Goal: Task Accomplishment & Management: Use online tool/utility

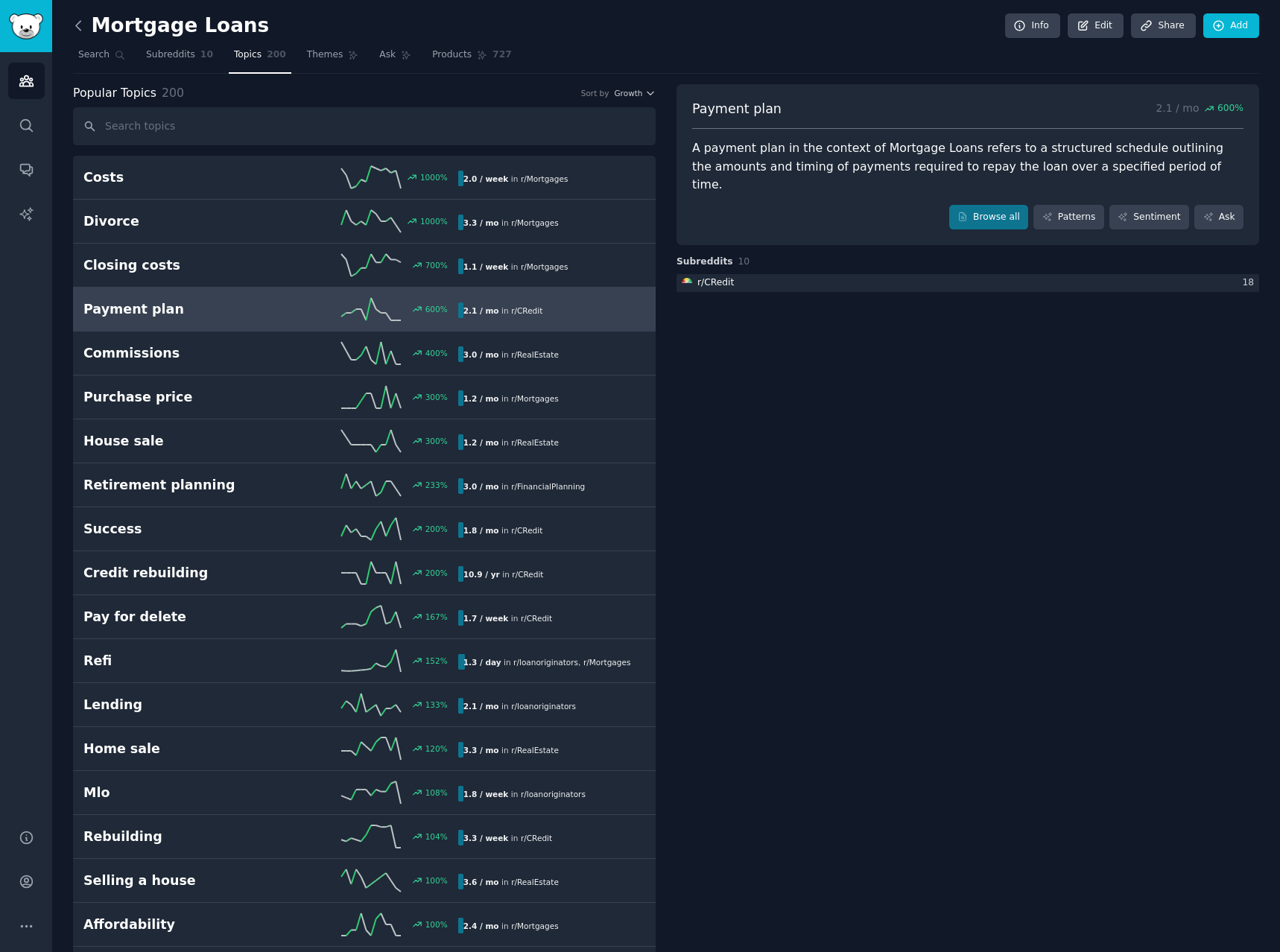
click at [73, 28] on icon at bounding box center [79, 26] width 16 height 16
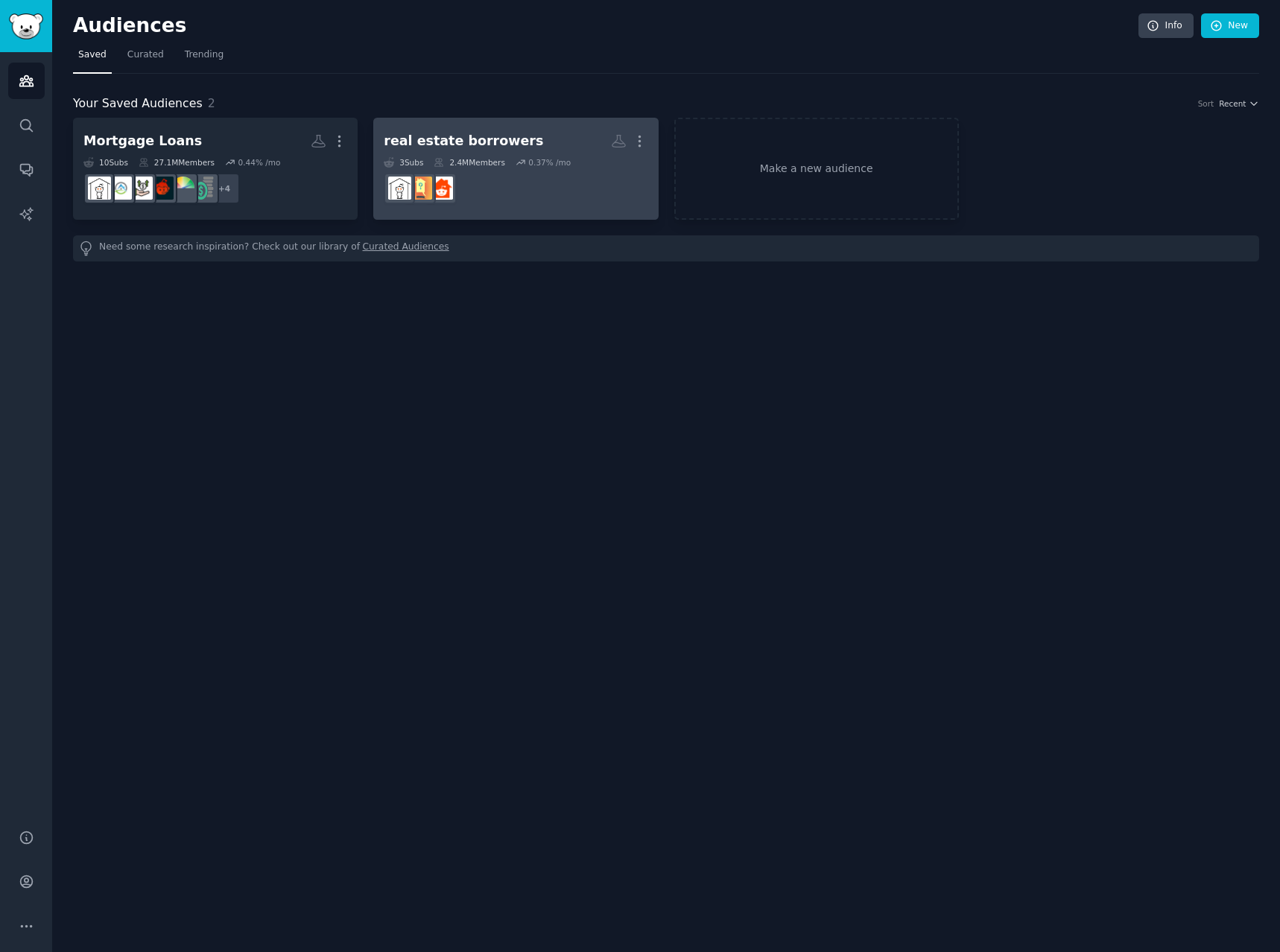
click at [487, 205] on dd at bounding box center [516, 188] width 264 height 41
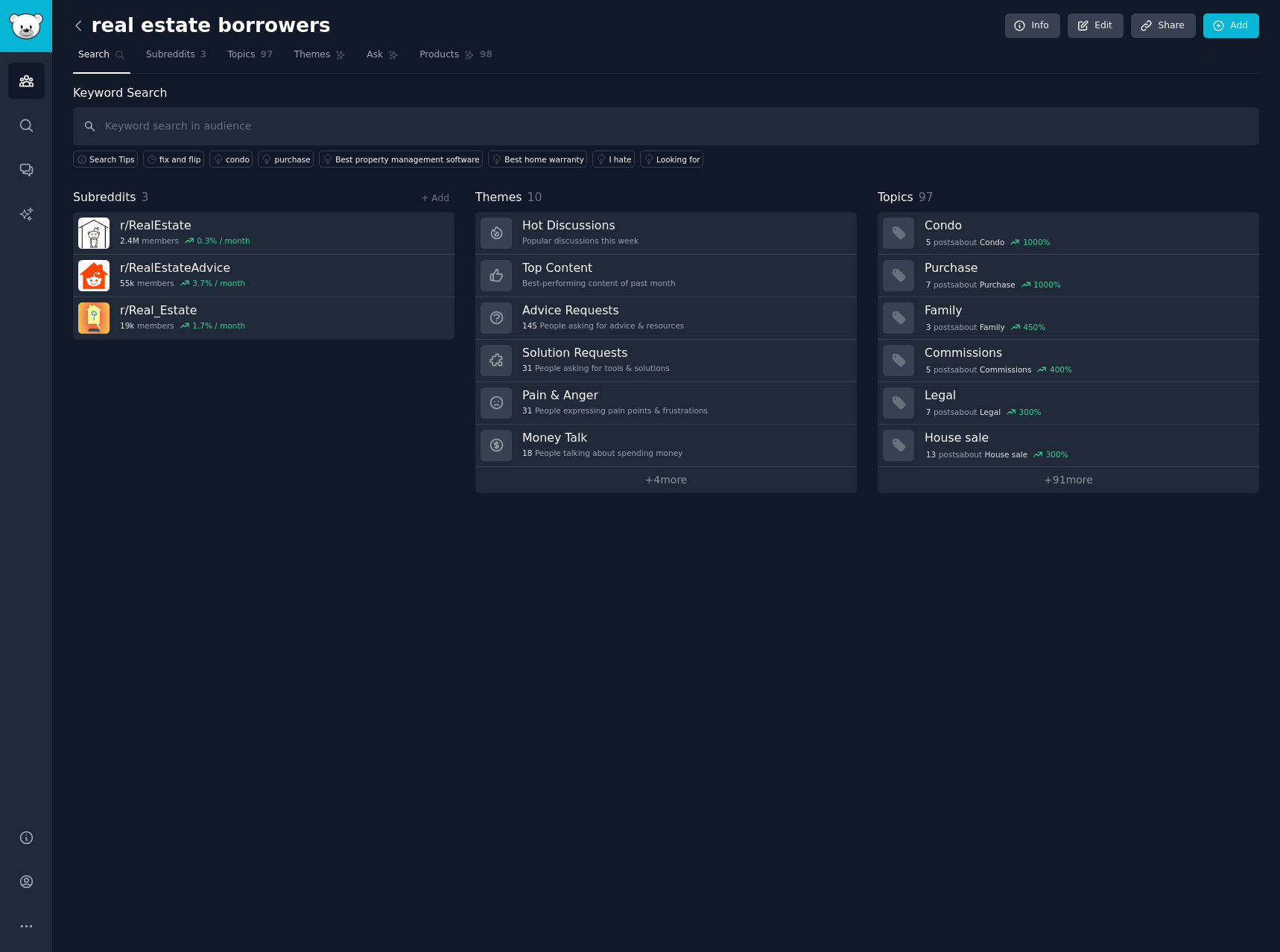
click at [82, 25] on icon at bounding box center [79, 26] width 16 height 16
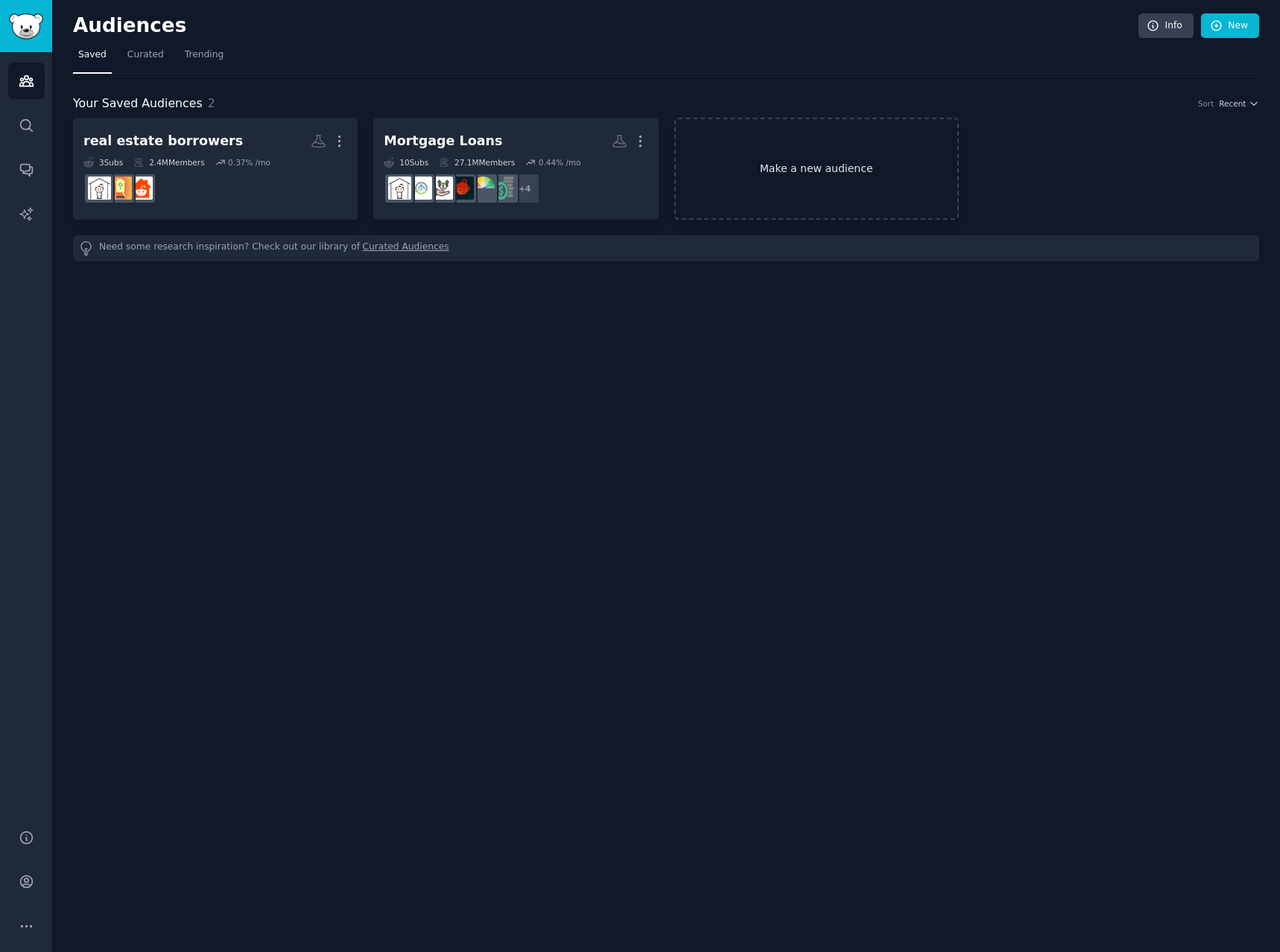
click at [791, 150] on link "Make a new audience" at bounding box center [817, 168] width 285 height 102
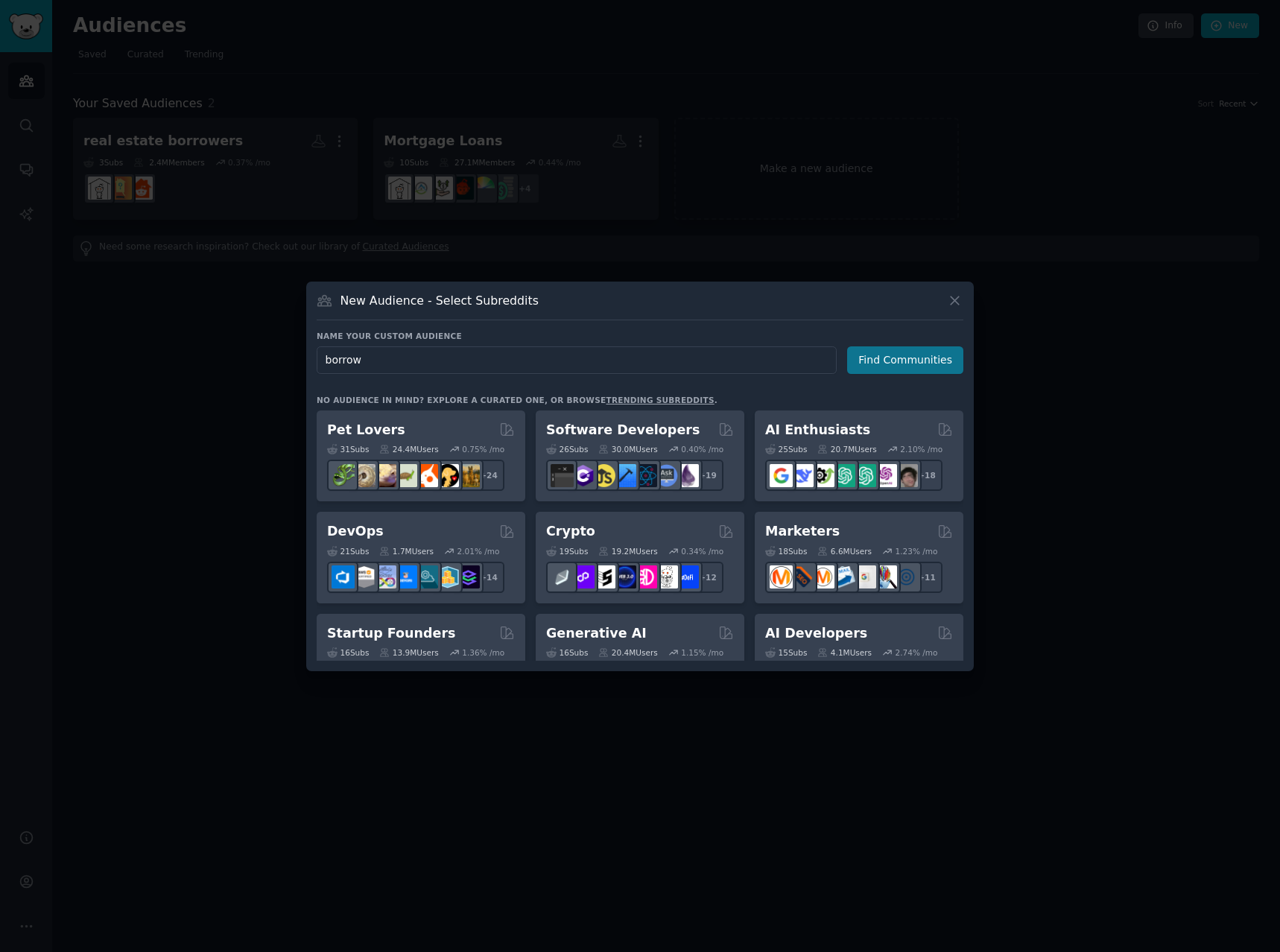
type input "borrow"
click at [875, 372] on button "Find Communities" at bounding box center [905, 360] width 117 height 28
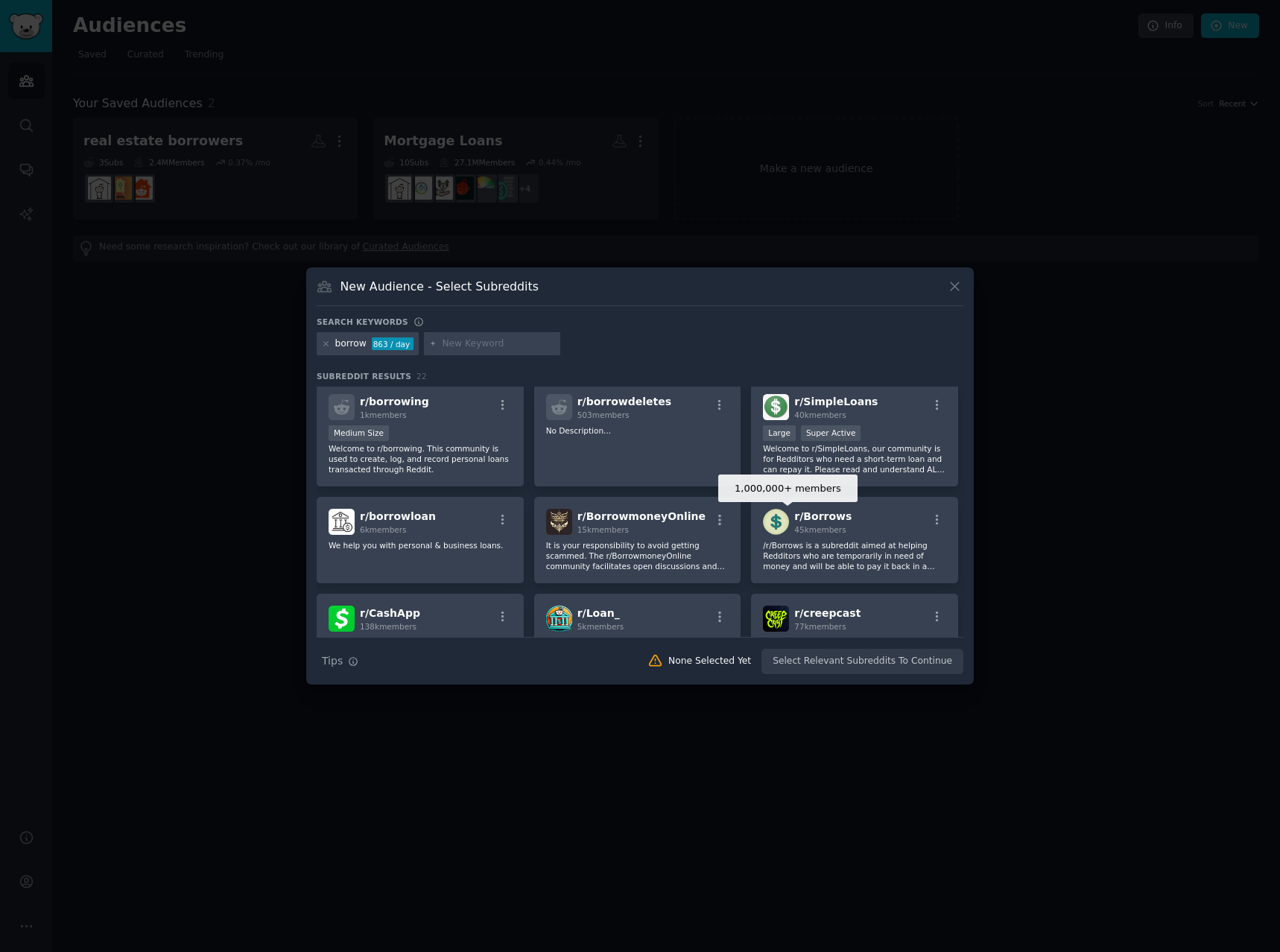
scroll to position [373, 0]
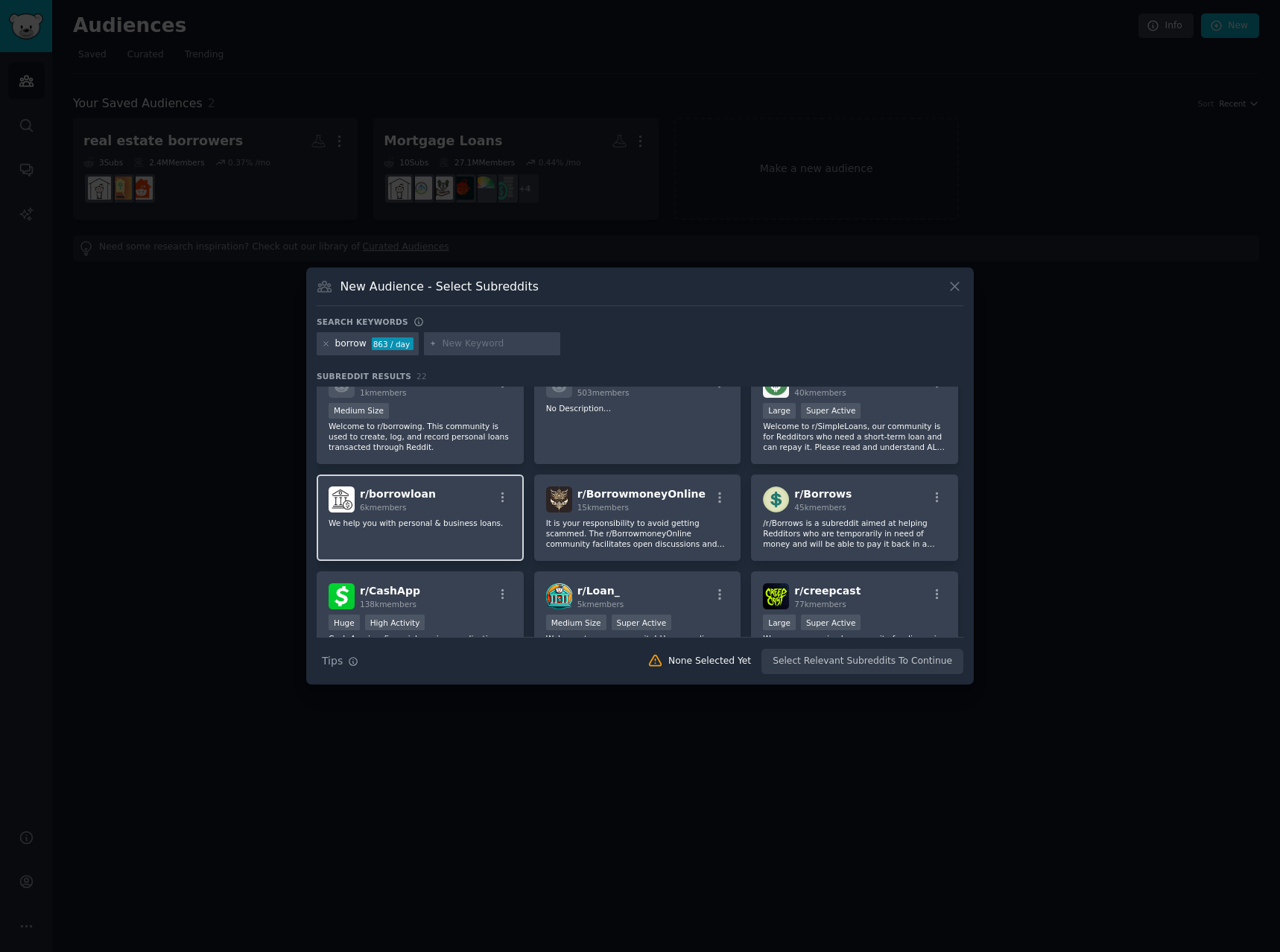
click at [456, 542] on div "r/ borrowloan 6k members We help you with personal & business loans." at bounding box center [420, 518] width 207 height 86
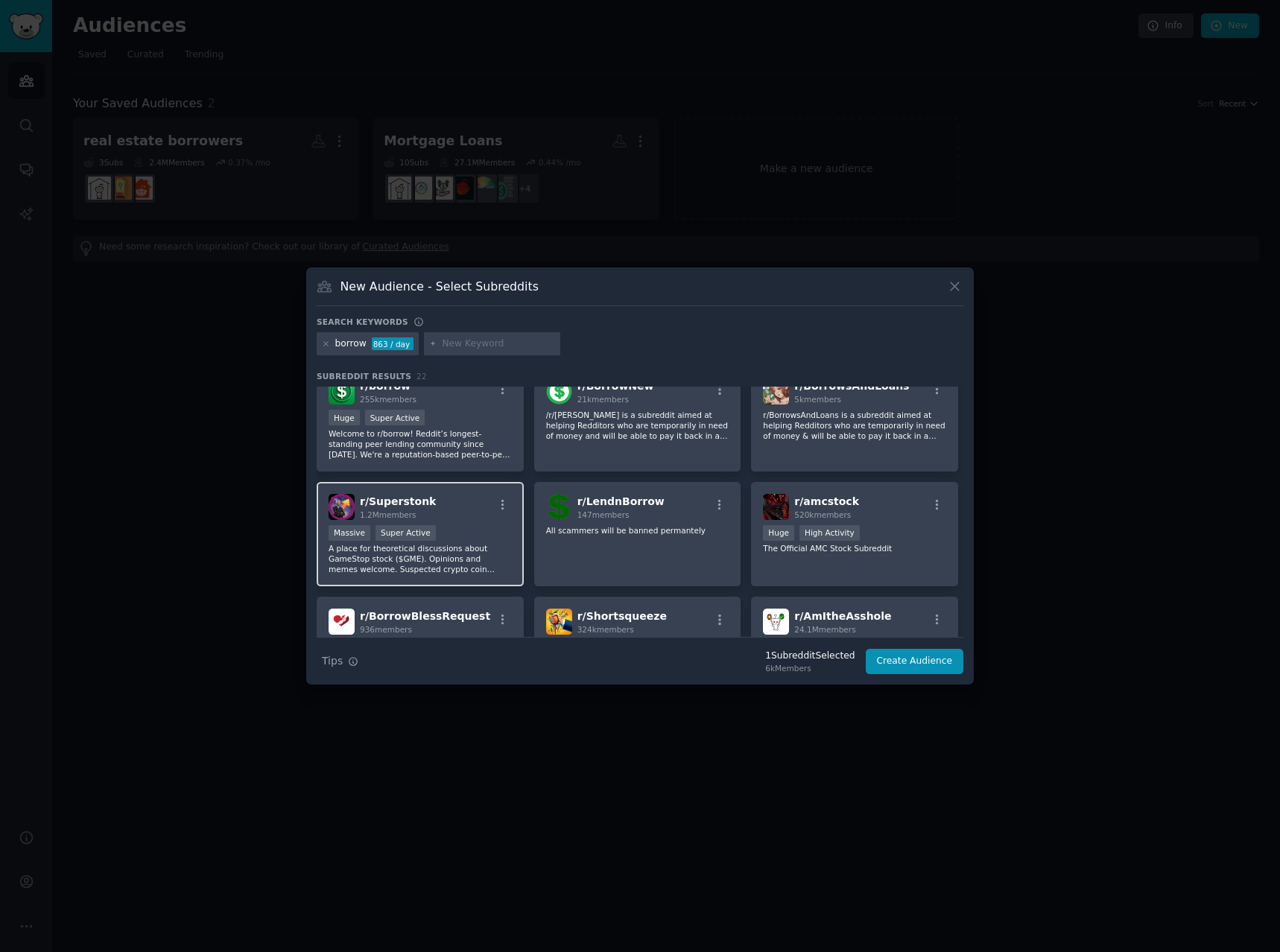
scroll to position [0, 0]
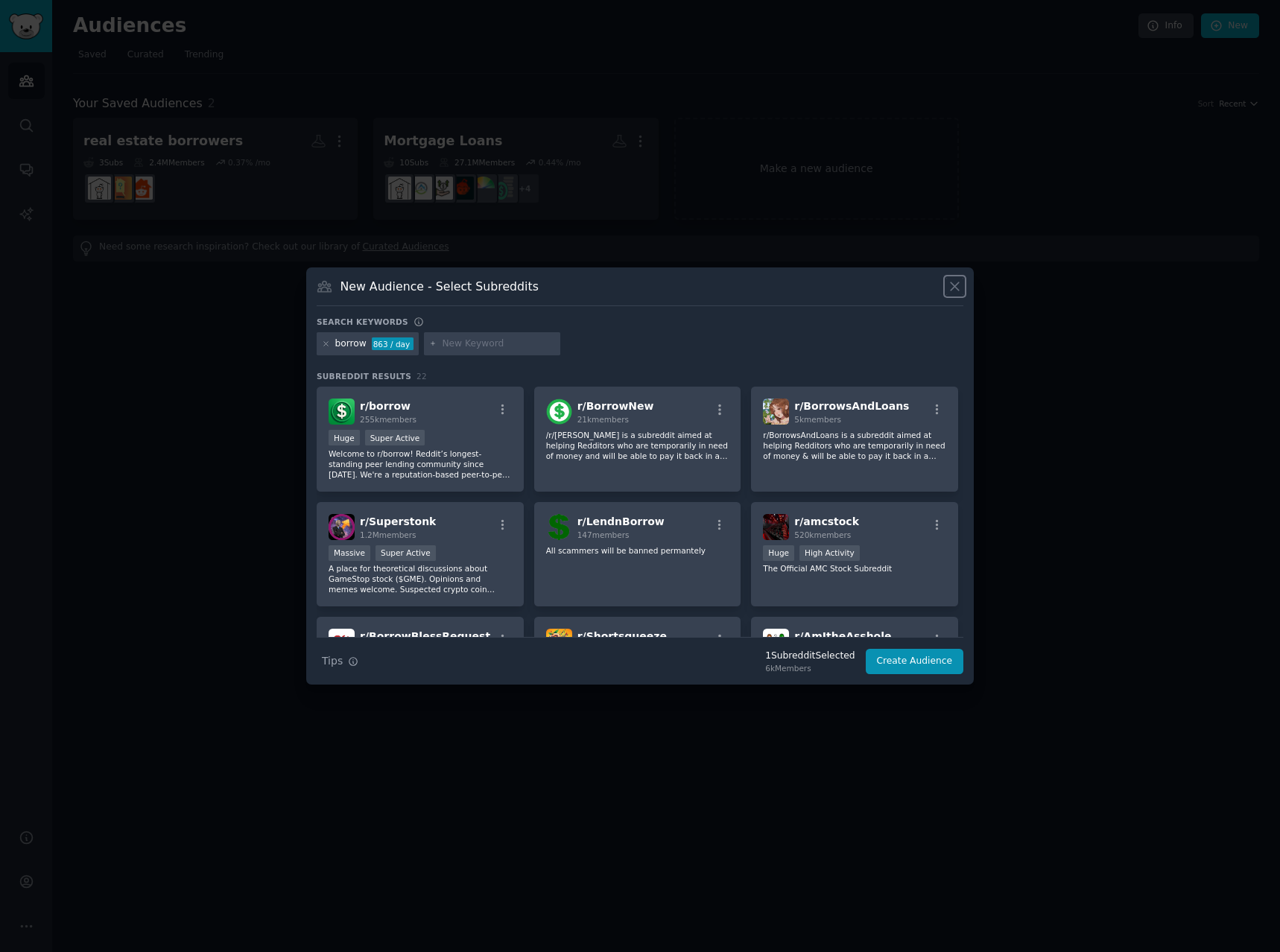
click at [956, 283] on icon at bounding box center [955, 287] width 16 height 16
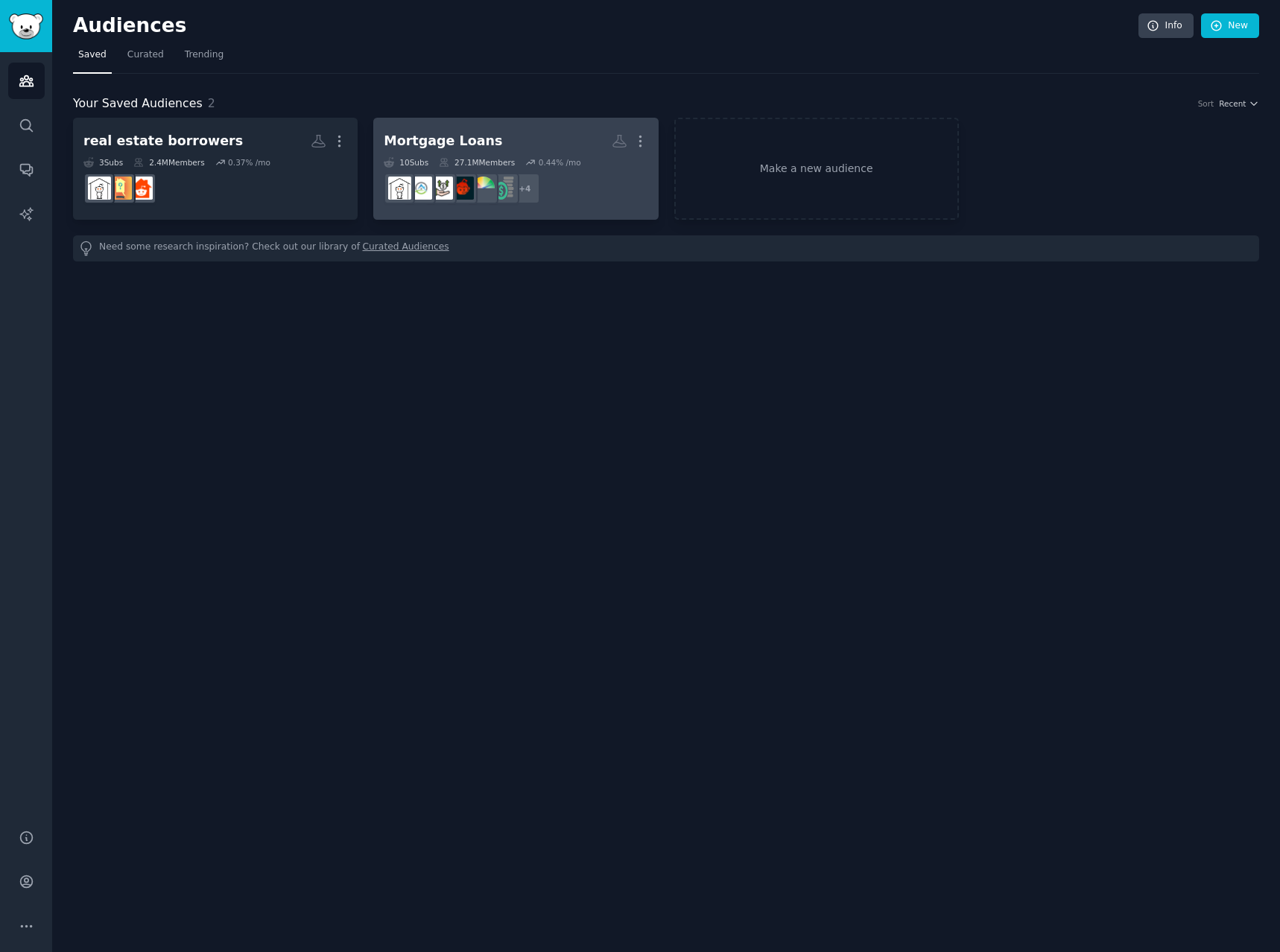
click at [604, 210] on link "Mortgage Loans More 10 Sub s 27.1M Members 0.44 % /mo + 4" at bounding box center [516, 168] width 285 height 102
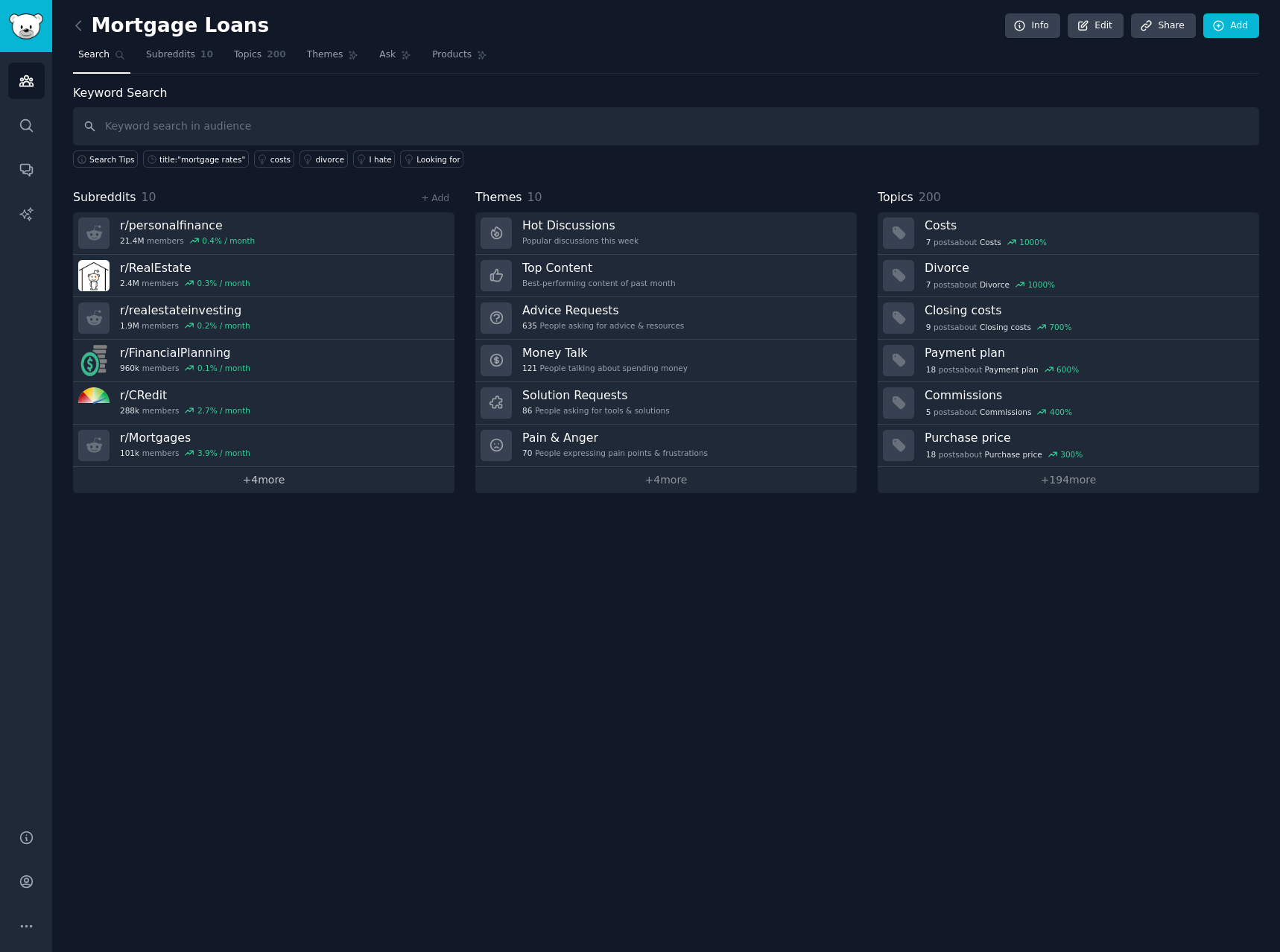
click at [305, 491] on link "+ 4 more" at bounding box center [264, 480] width 381 height 26
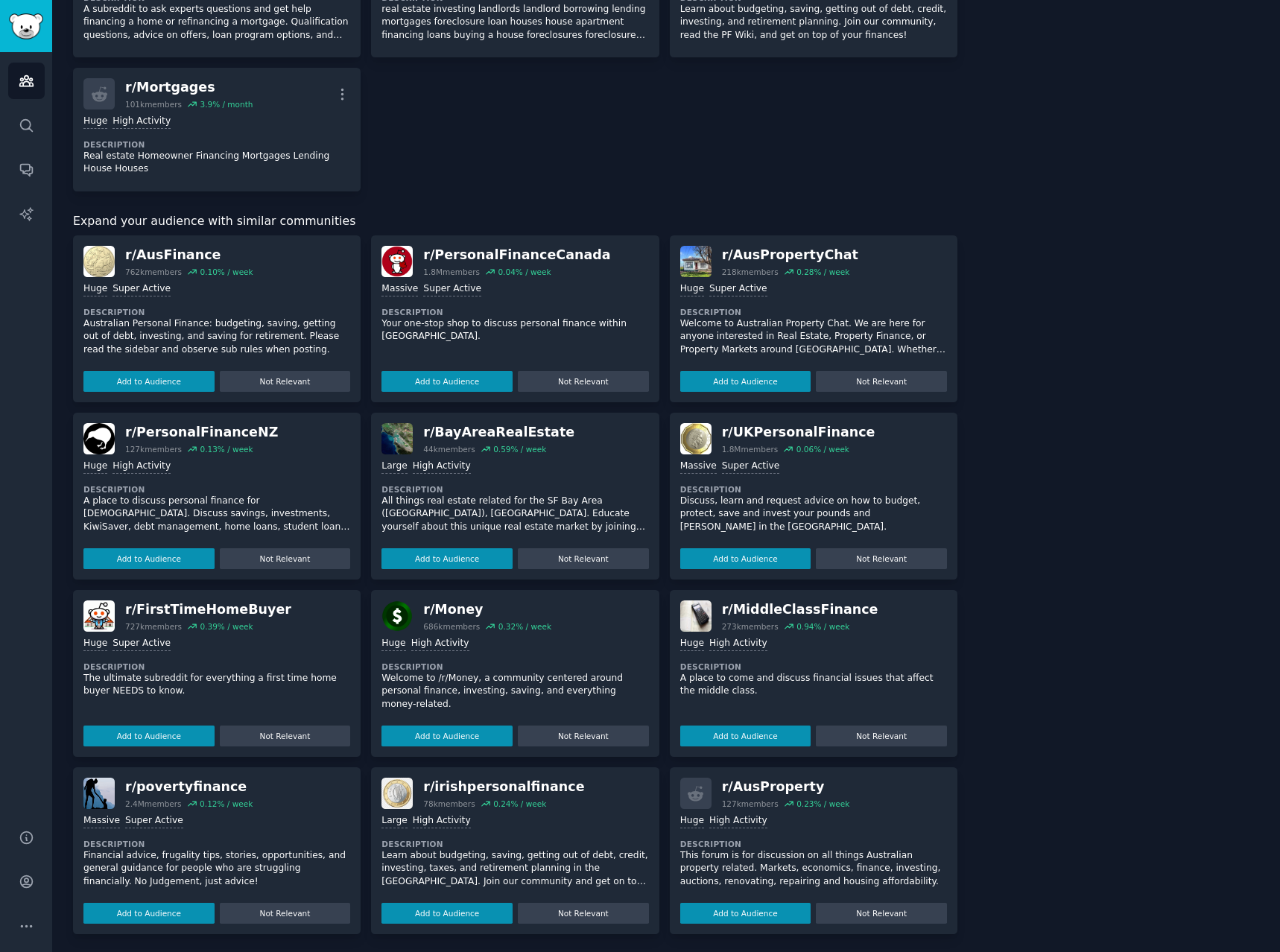
scroll to position [482, 0]
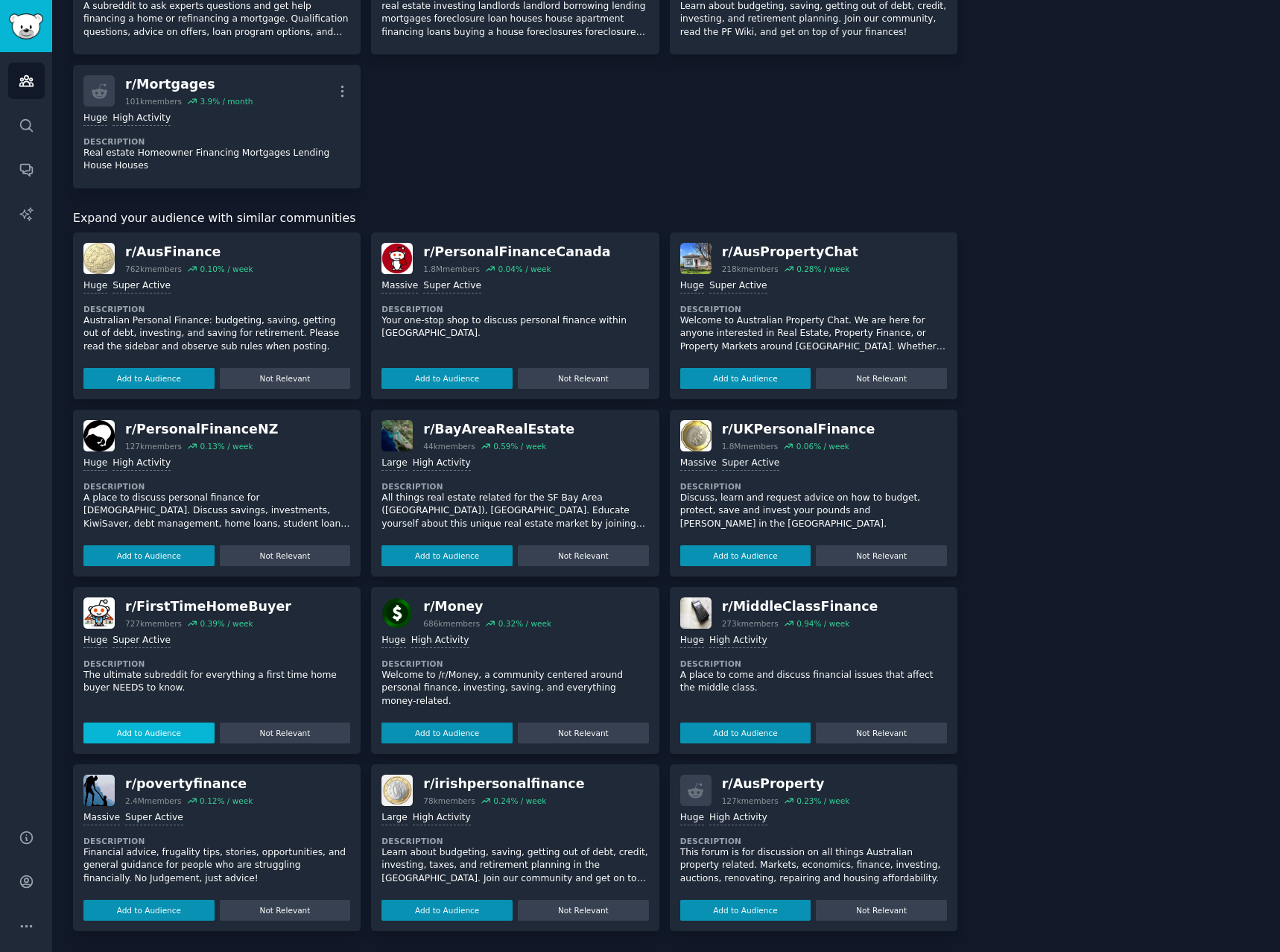
click at [167, 737] on button "Add to Audience" at bounding box center [149, 734] width 131 height 21
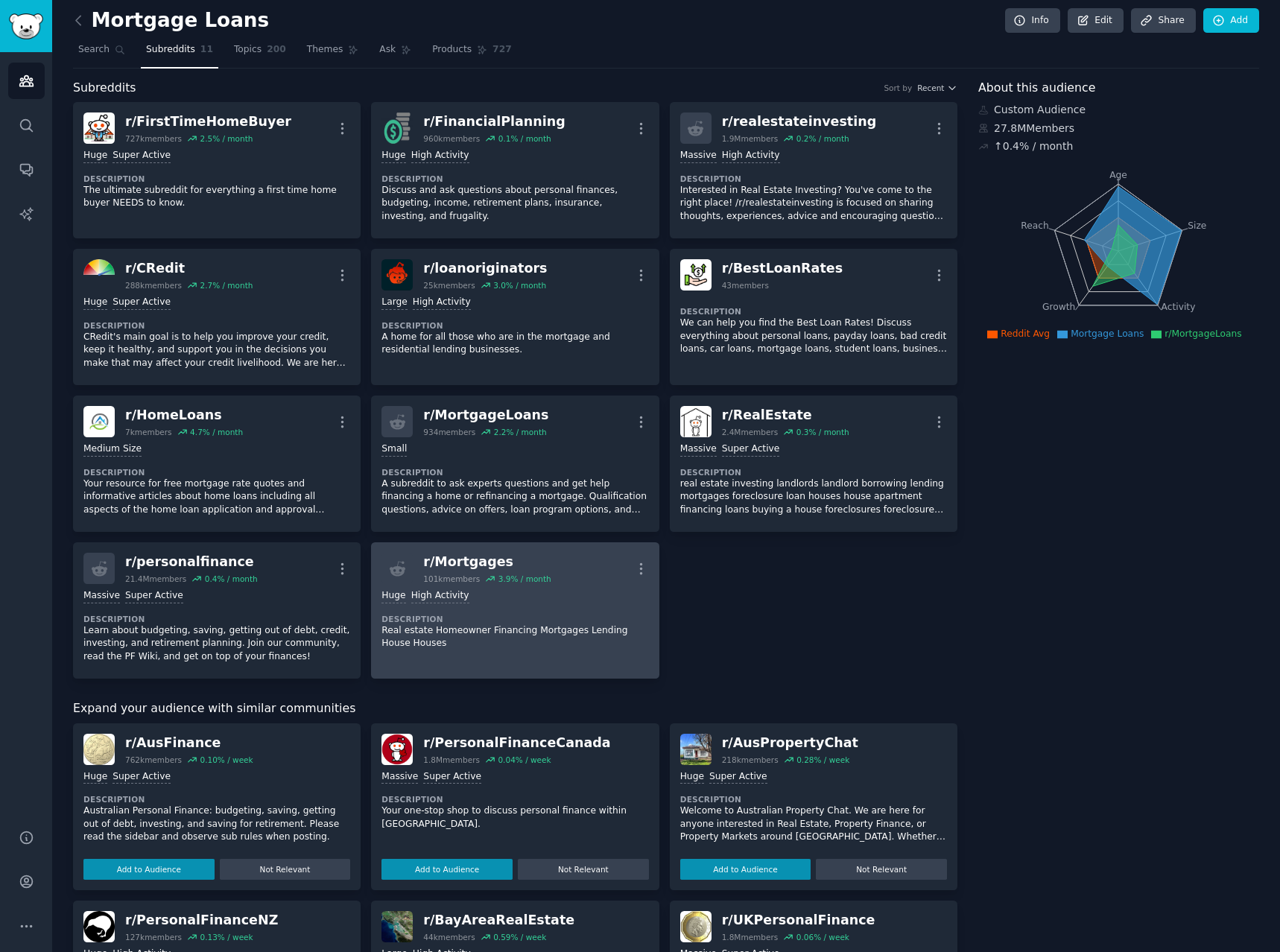
scroll to position [0, 0]
